Goal: Complete application form: Complete application form

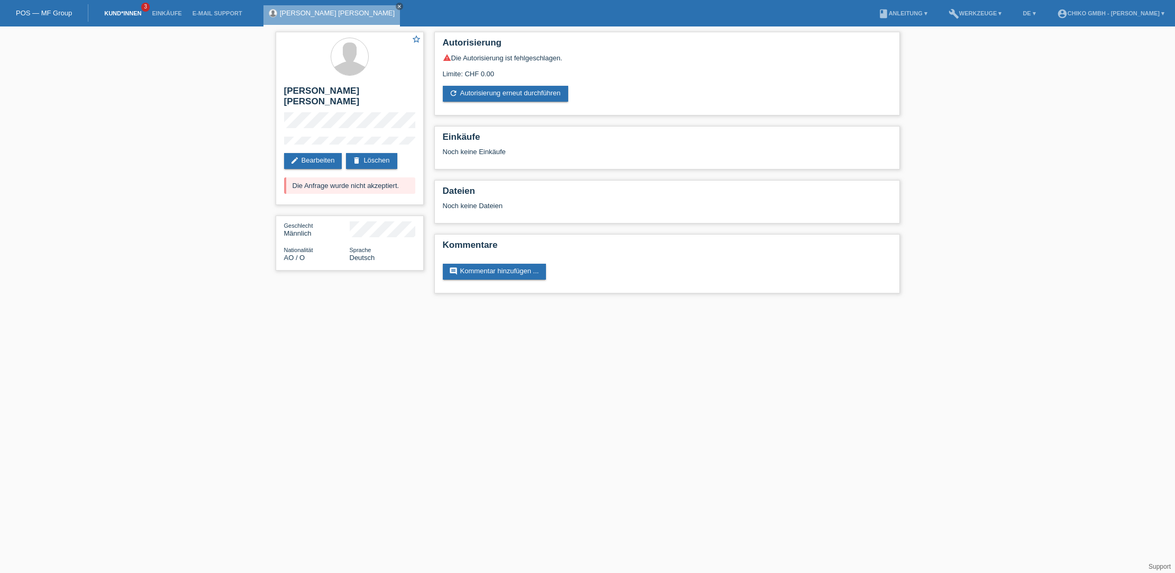
click at [116, 13] on link "Kund*innen" at bounding box center [123, 13] width 48 height 6
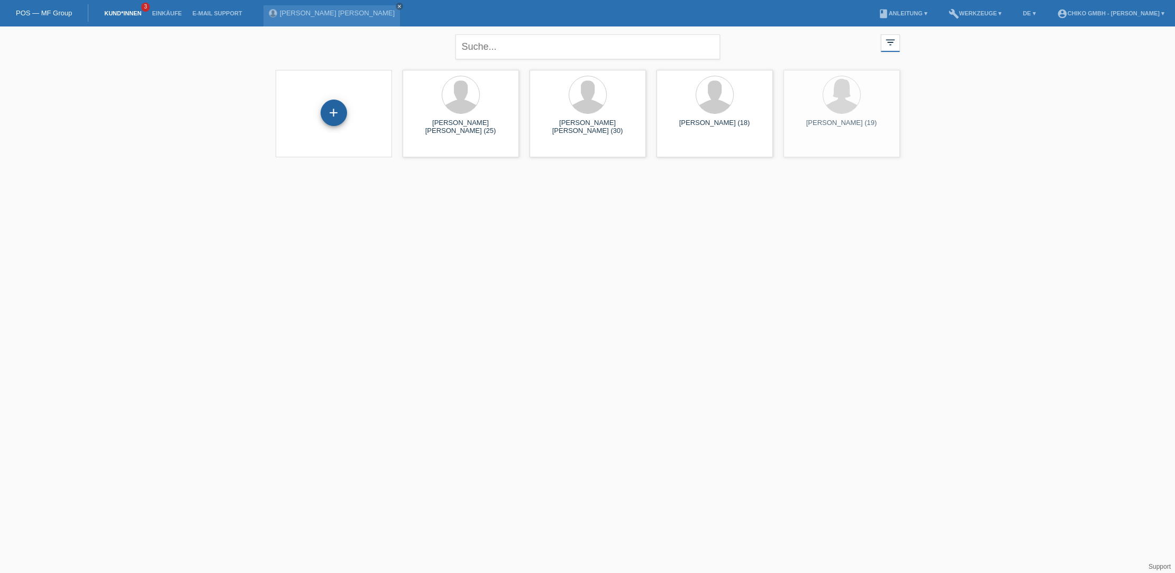
click at [338, 115] on div "+" at bounding box center [334, 112] width 26 height 26
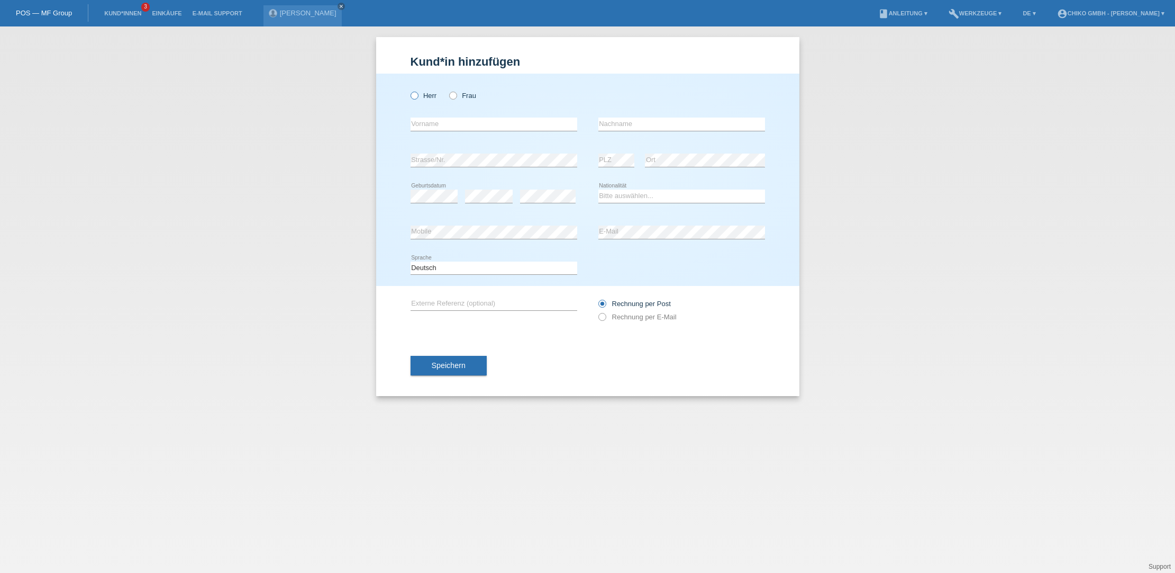
click at [409, 90] on icon at bounding box center [409, 90] width 0 height 0
click at [414, 96] on input "Herr" at bounding box center [414, 95] width 7 height 7
radio input "true"
type input "Server"
type input "Polat"
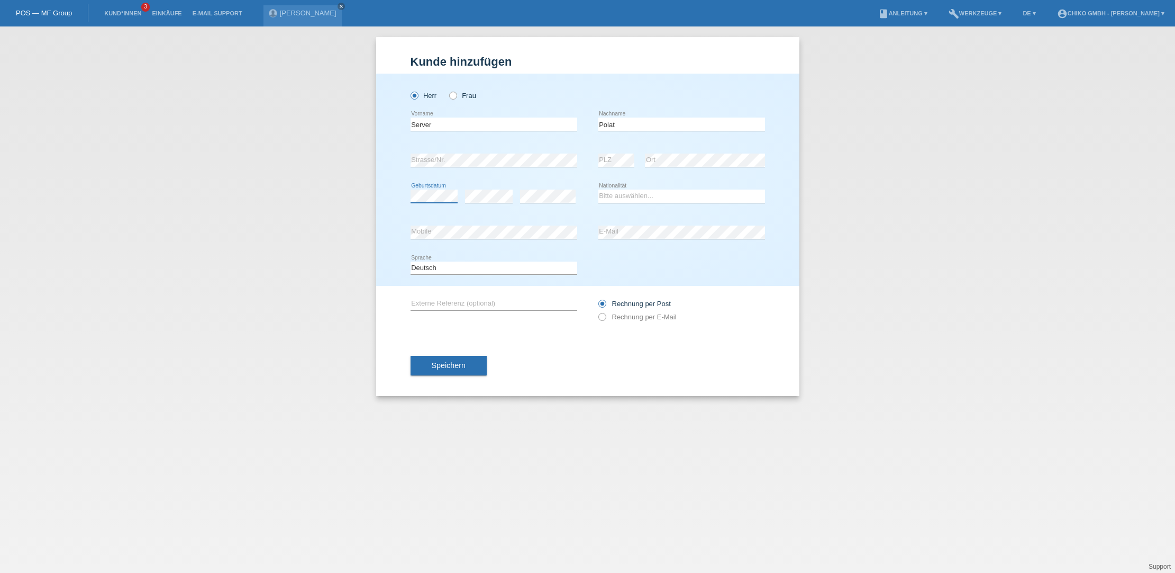
click at [484, 196] on div "error Geburtsdatum error error" at bounding box center [494, 196] width 167 height 36
select select "TR"
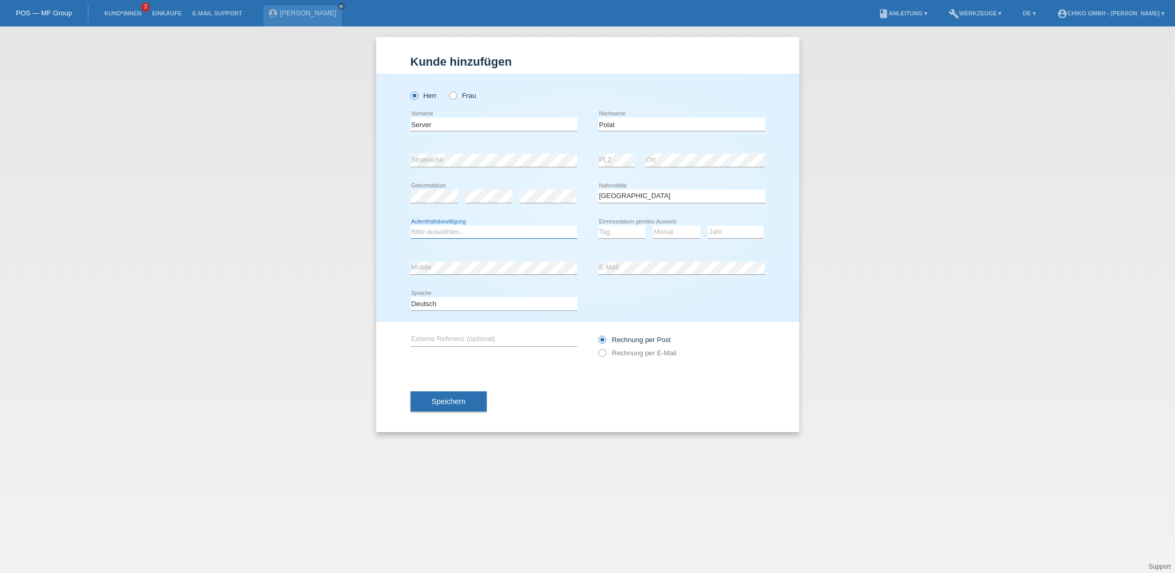
select select "B"
select select "28"
select select "04"
select select "2004"
click at [468, 402] on button "Speichern" at bounding box center [449, 401] width 76 height 20
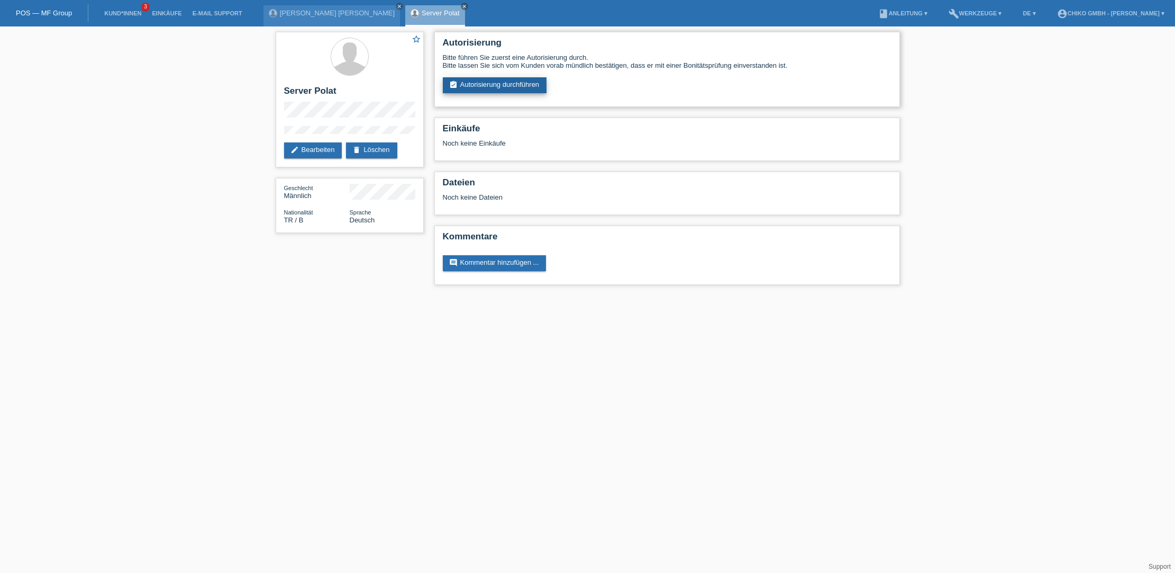
click at [521, 90] on link "assignment_turned_in Autorisierung durchführen" at bounding box center [495, 85] width 104 height 16
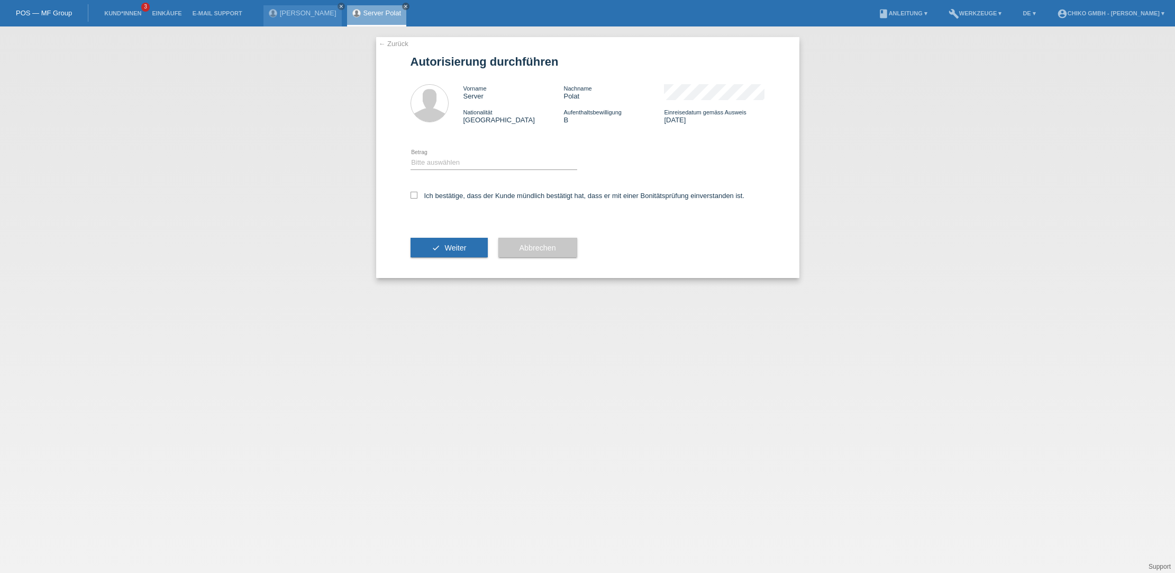
click at [476, 155] on div "Bitte auswählen CHF 1.00 - CHF 499.00 CHF 500.00 - CHF 1'999.00 CHF 2'000.00 - …" at bounding box center [494, 163] width 167 height 36
select select "2"
click at [415, 197] on icon at bounding box center [414, 195] width 7 height 7
click at [415, 197] on input "Ich bestätige, dass der Kunde mündlich bestätigt hat, dass er mit einer Bonität…" at bounding box center [414, 195] width 7 height 7
checkbox input "true"
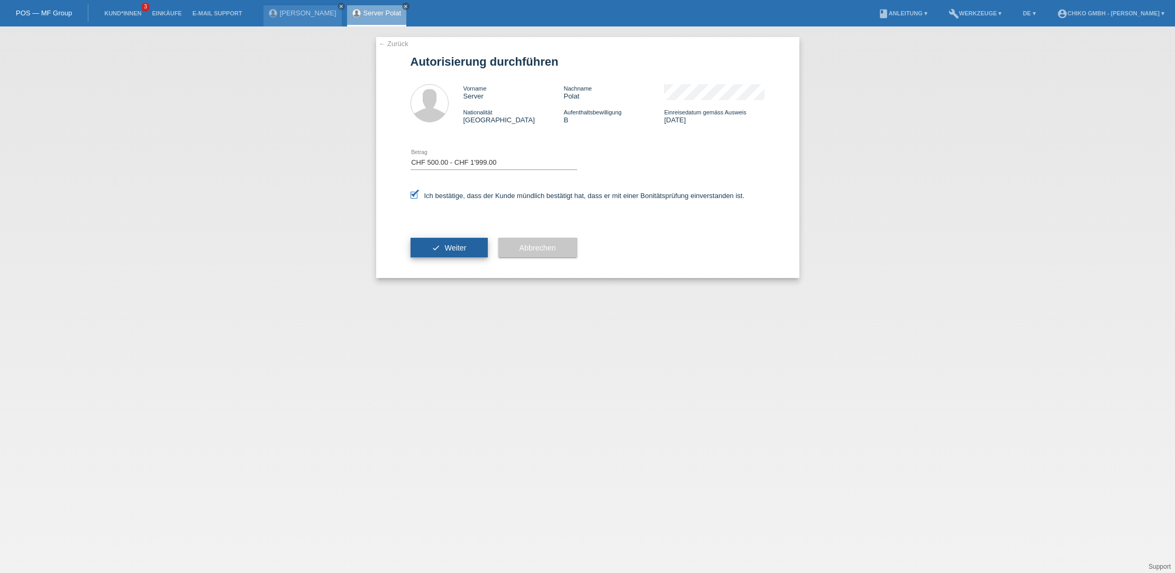
click at [445, 247] on span "Weiter" at bounding box center [455, 247] width 22 height 8
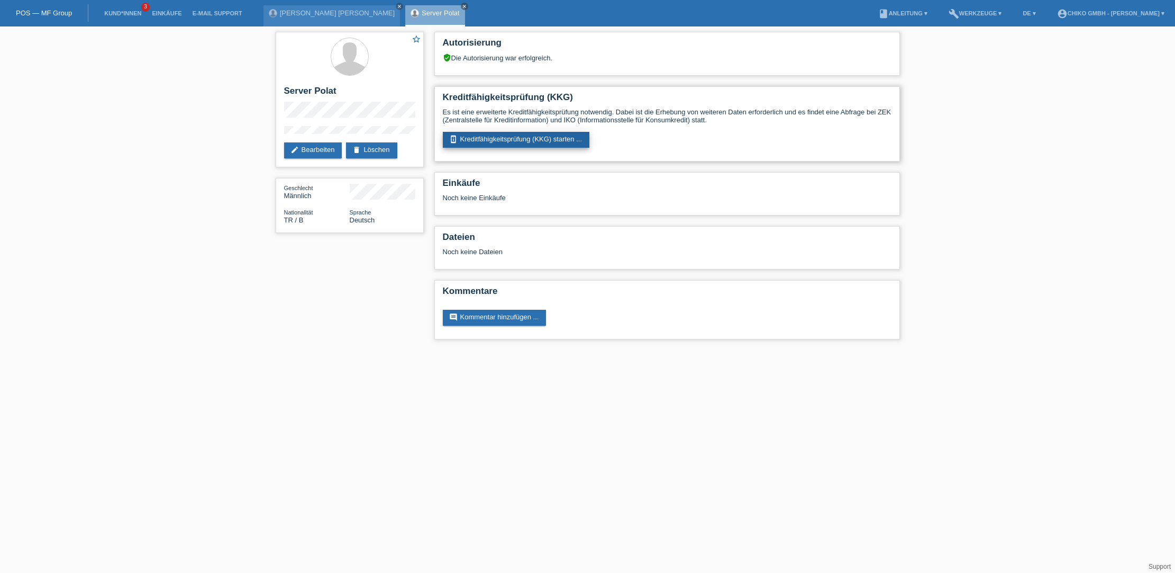
click at [525, 133] on link "perm_device_information Kreditfähigkeitsprüfung (KKG) starten ..." at bounding box center [516, 140] width 147 height 16
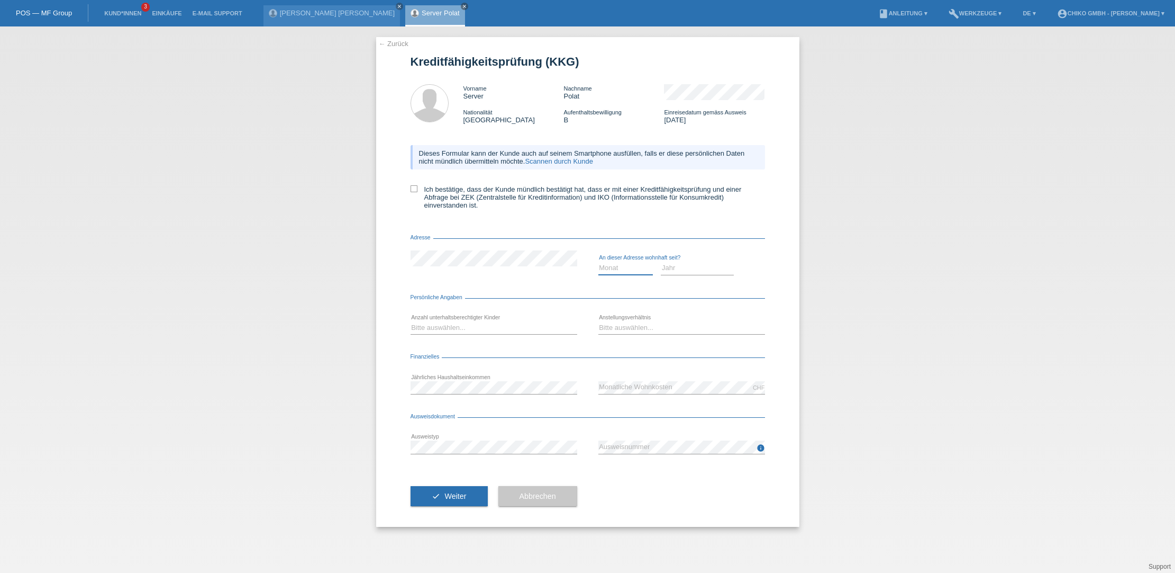
select select "03"
select select "2010"
select select "2"
select select "UNLIMITED"
click at [469, 493] on button "check Weiter" at bounding box center [449, 496] width 77 height 20
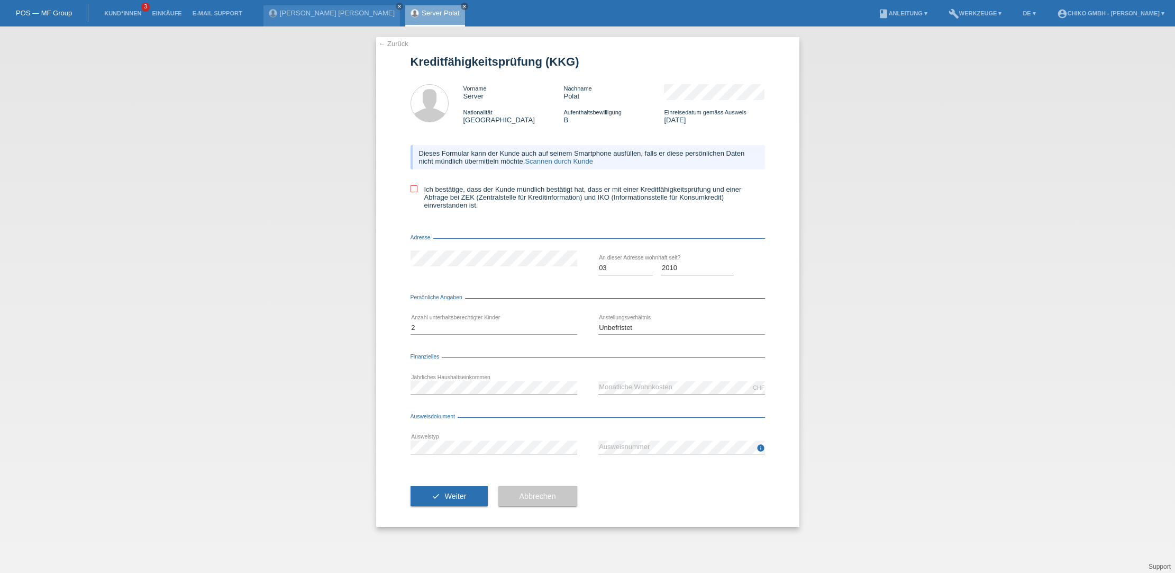
click at [417, 188] on icon at bounding box center [414, 188] width 7 height 7
click at [417, 188] on input "Ich bestätige, dass der Kunde mündlich bestätigt hat, dass er mit einer Kreditf…" at bounding box center [414, 188] width 7 height 7
checkbox input "true"
click at [458, 491] on button "check Weiter" at bounding box center [449, 496] width 77 height 20
